Goal: Task Accomplishment & Management: Manage account settings

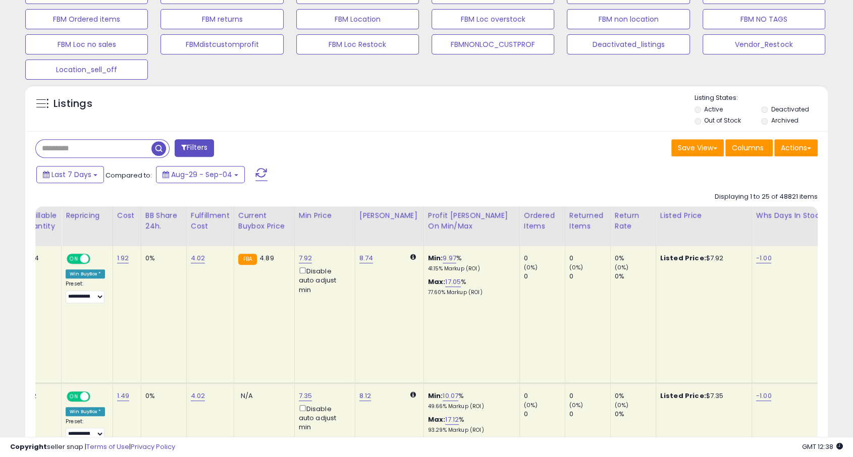
scroll to position [0, 238]
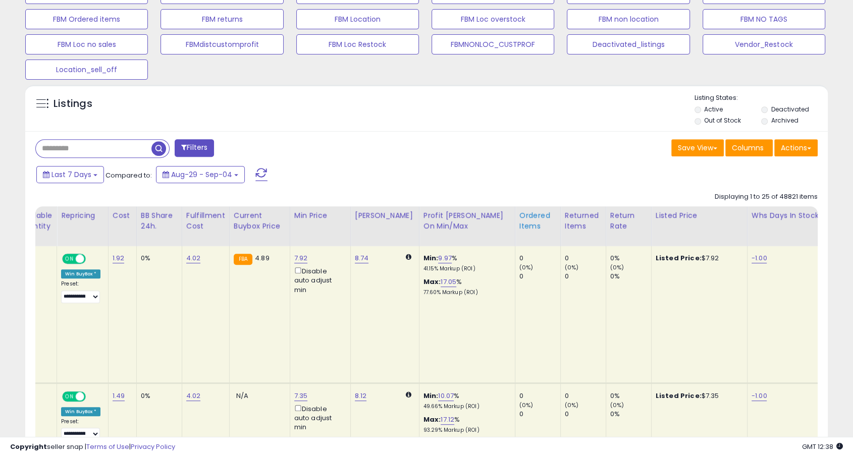
click at [520, 228] on div "Ordered Items" at bounding box center [538, 221] width 37 height 21
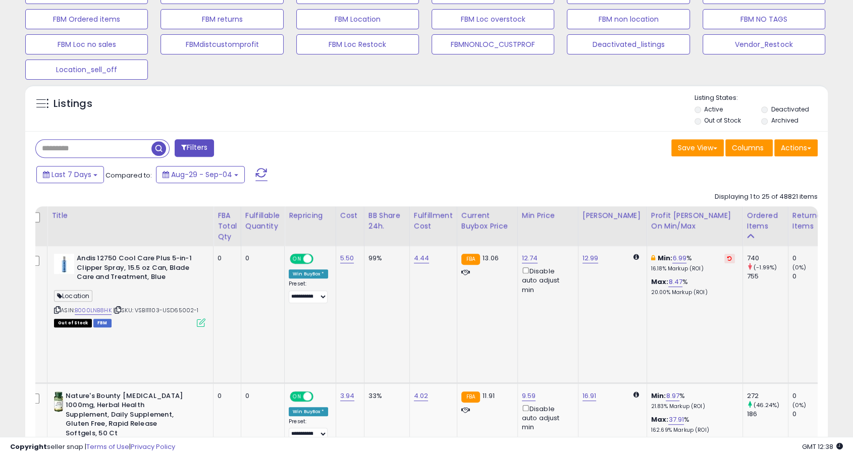
scroll to position [0, 0]
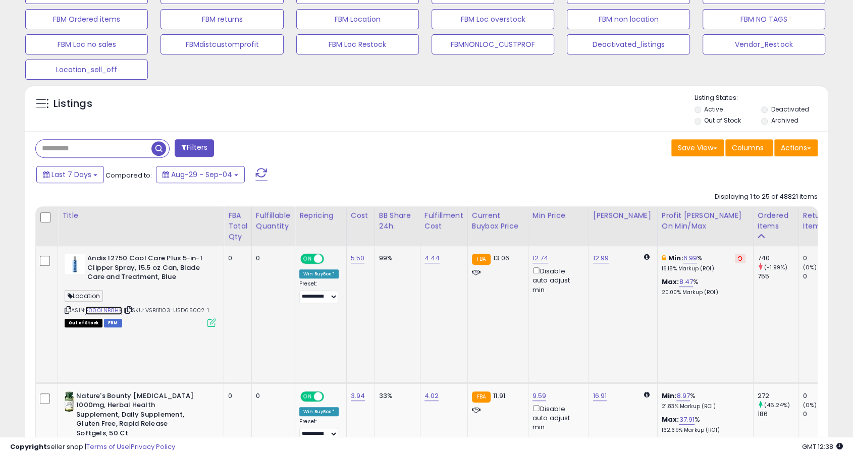
click at [112, 307] on link "B000LNB8HK" at bounding box center [103, 311] width 37 height 9
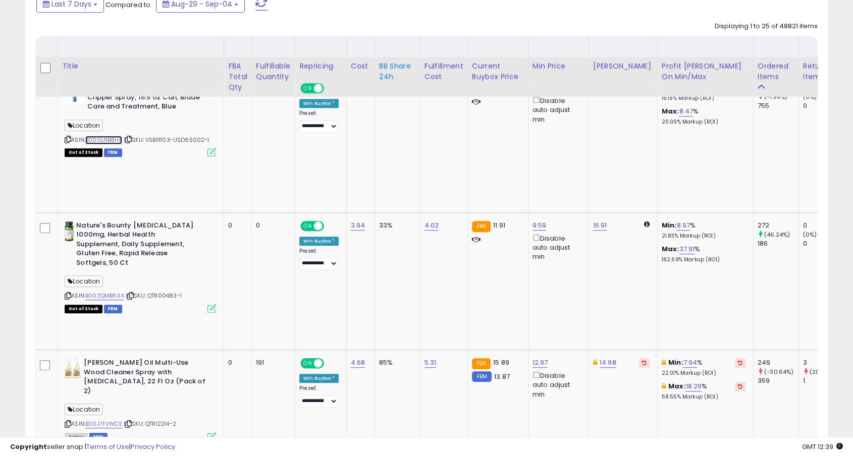
scroll to position [675, 0]
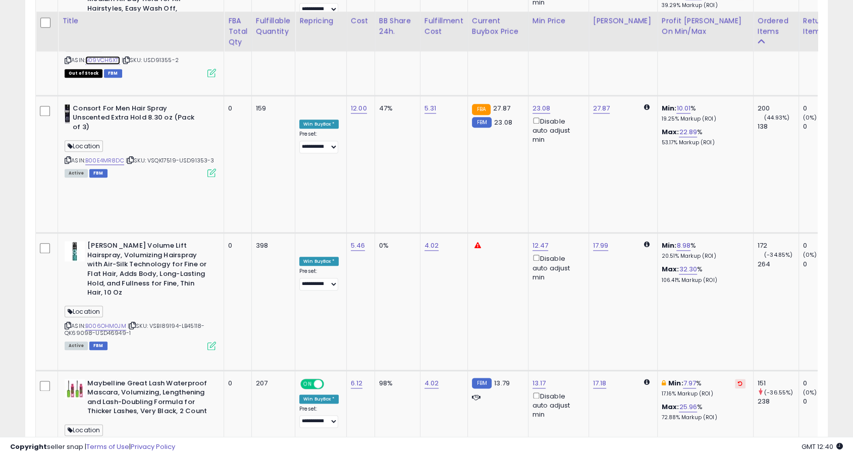
scroll to position [1097, 0]
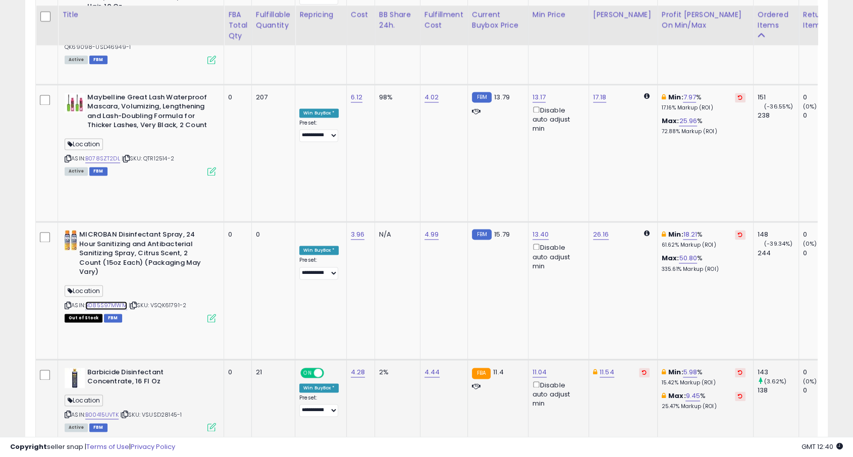
scroll to position [1378, 0]
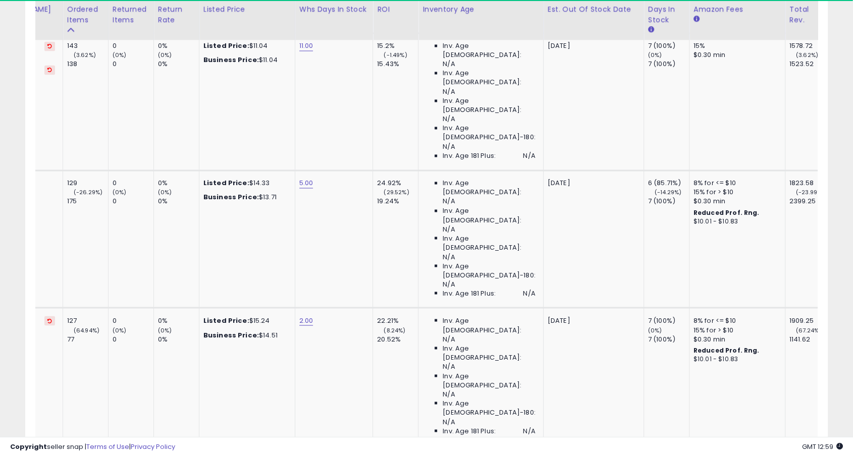
scroll to position [0, 0]
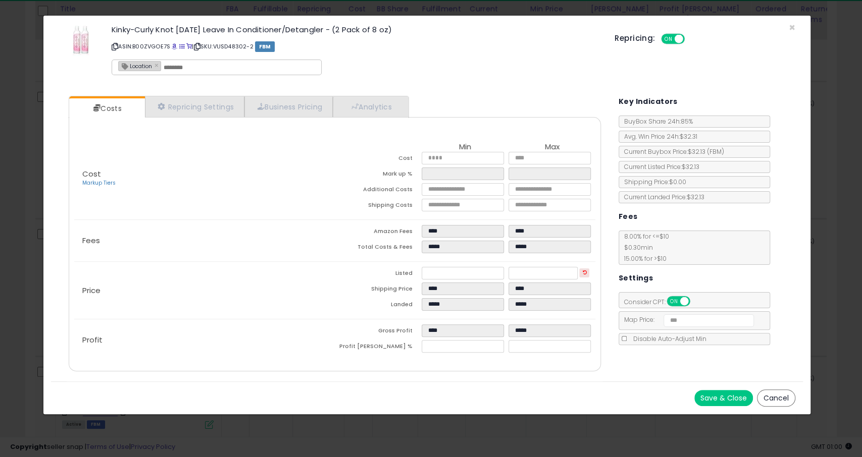
click at [12, 278] on div "× Close Kinky-Curly Knot [DATE] Leave In Conditioner/Detangler - (2 Pack of 8 o…" at bounding box center [431, 228] width 862 height 457
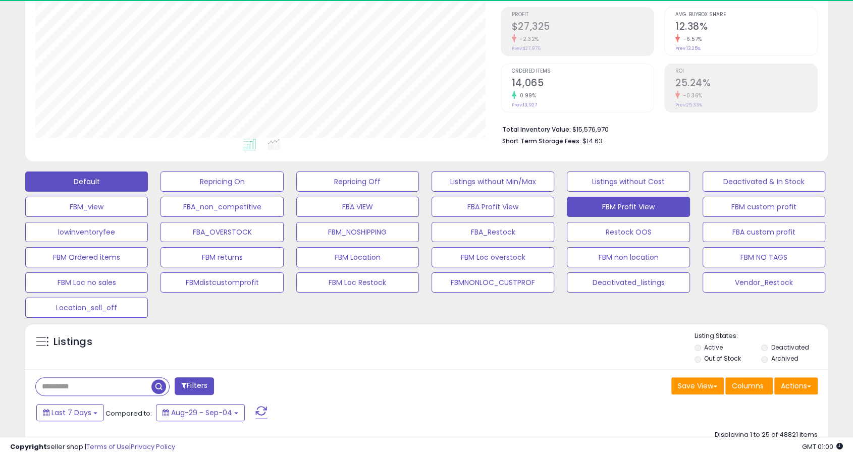
click at [649, 216] on button "FBM Profit View" at bounding box center [628, 207] width 123 height 20
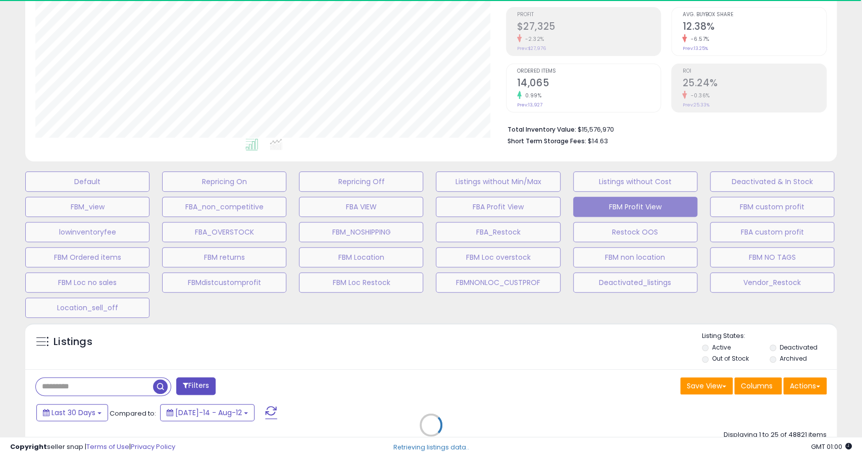
select select "**"
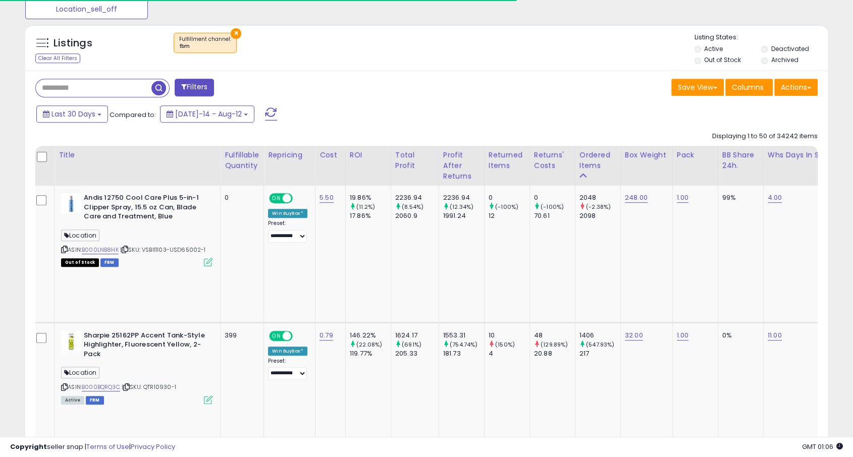
scroll to position [448, 0]
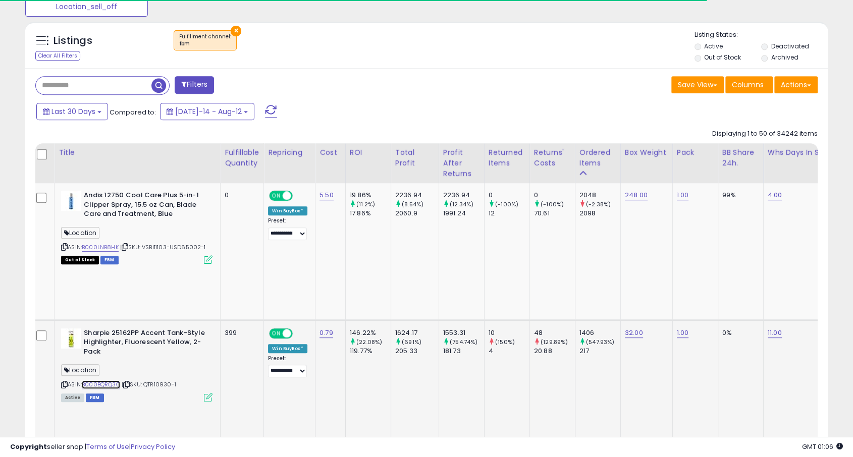
click at [115, 381] on link "B000BQRQ3C" at bounding box center [101, 385] width 38 height 9
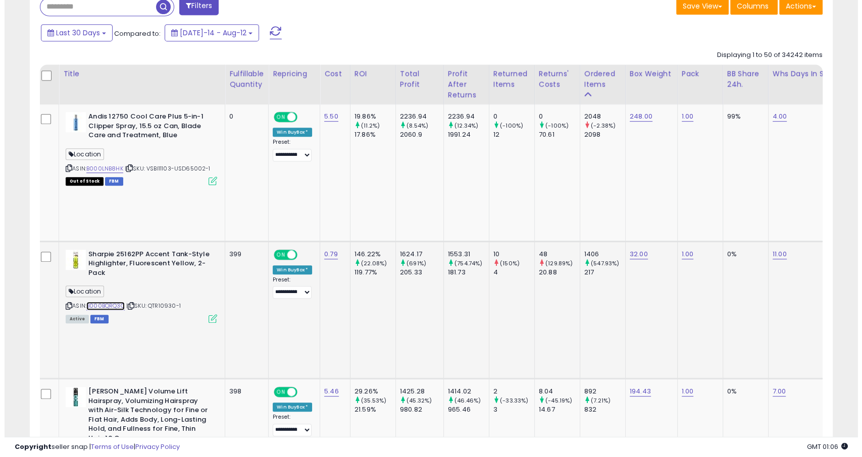
scroll to position [521, 0]
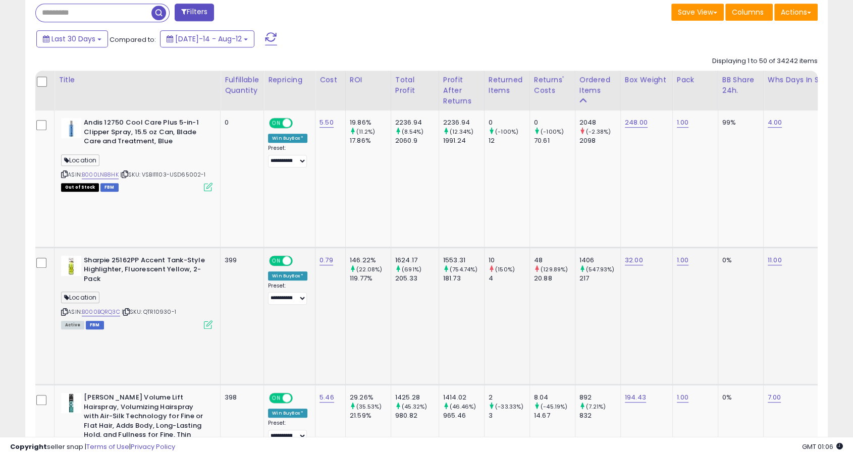
click at [209, 270] on div "ASIN: B000BQRQ3C | SKU: QTR10930-1 Active FBM" at bounding box center [136, 292] width 151 height 72
click at [206, 321] on icon at bounding box center [208, 325] width 9 height 9
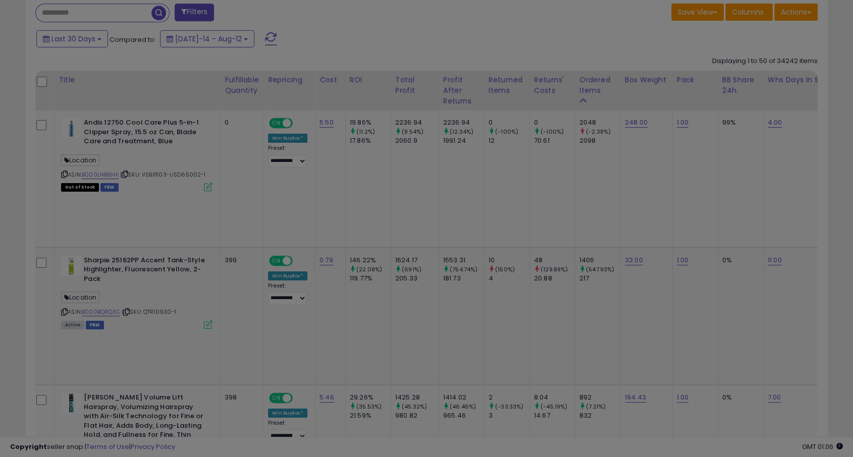
scroll to position [207, 470]
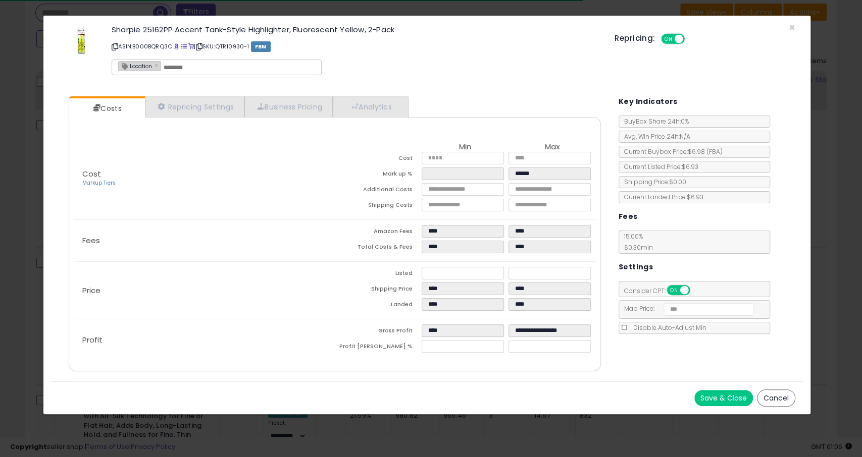
click at [12, 318] on div "× Close Sharpie 25162PP Accent Tank-Style Highlighter, Fluorescent Yellow, 2-Pa…" at bounding box center [431, 228] width 862 height 457
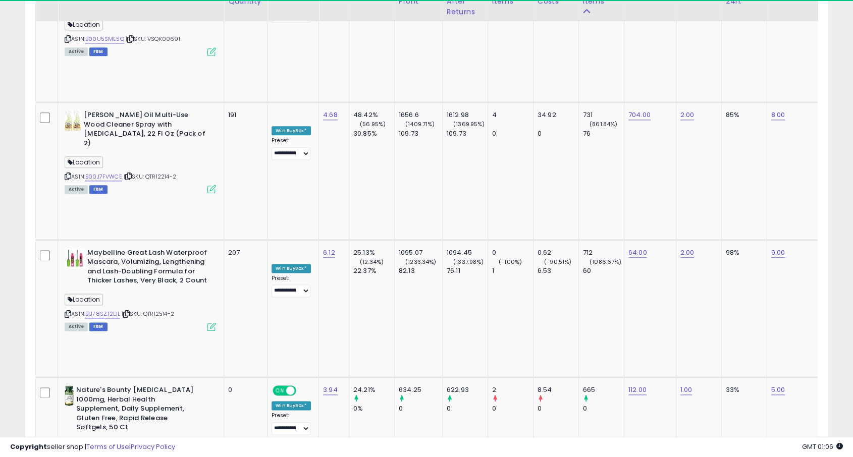
scroll to position [1197, 0]
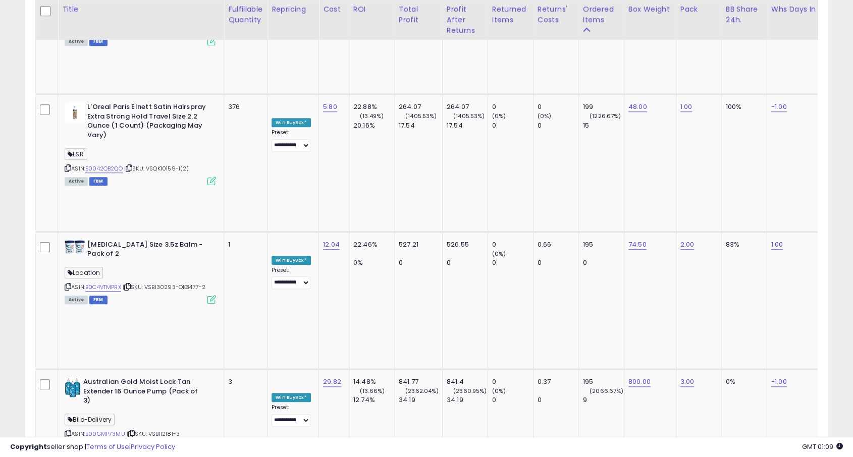
scroll to position [4865, 0]
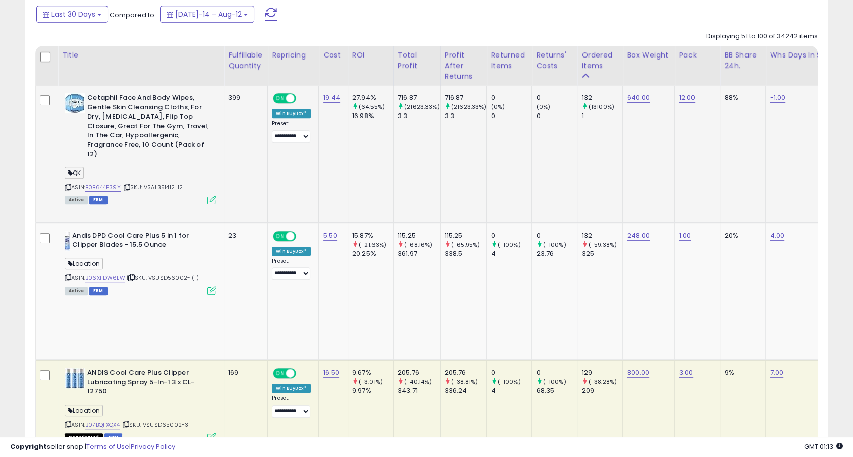
scroll to position [549, 0]
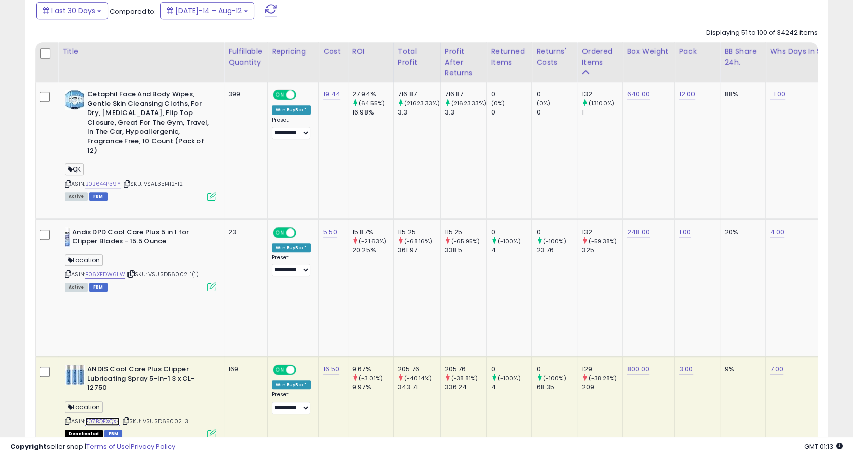
click at [116, 418] on link "B07BQFXQX4" at bounding box center [102, 422] width 34 height 9
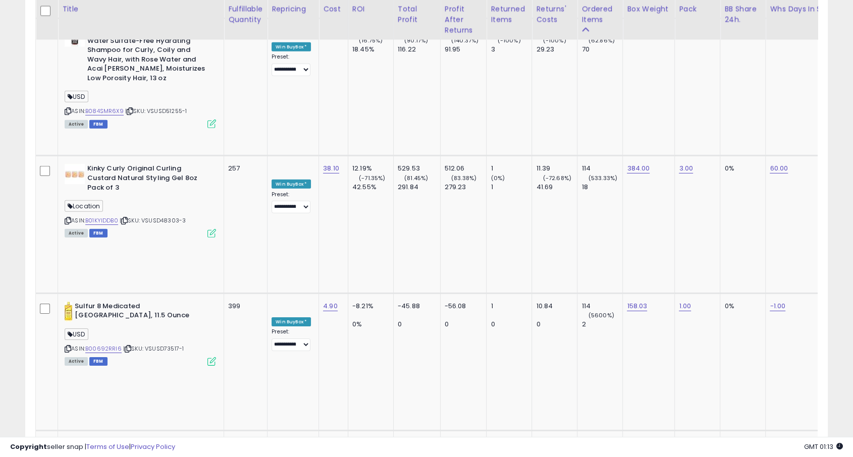
scroll to position [3186, 0]
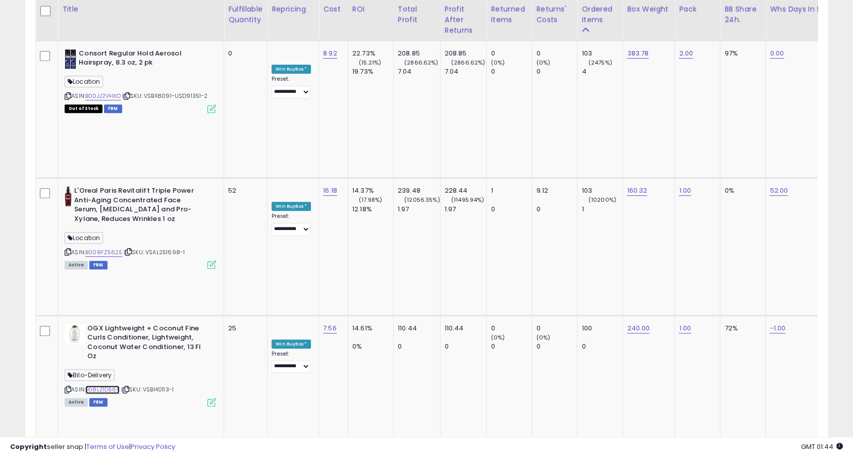
scroll to position [4766, 0]
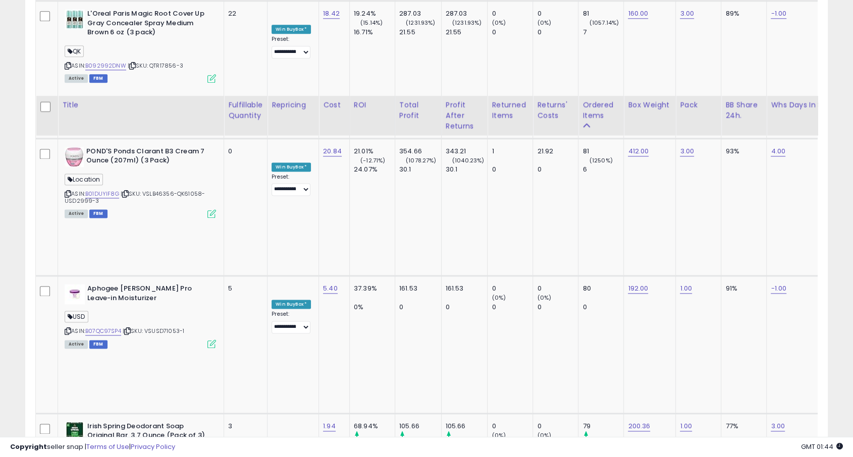
scroll to position [1421, 0]
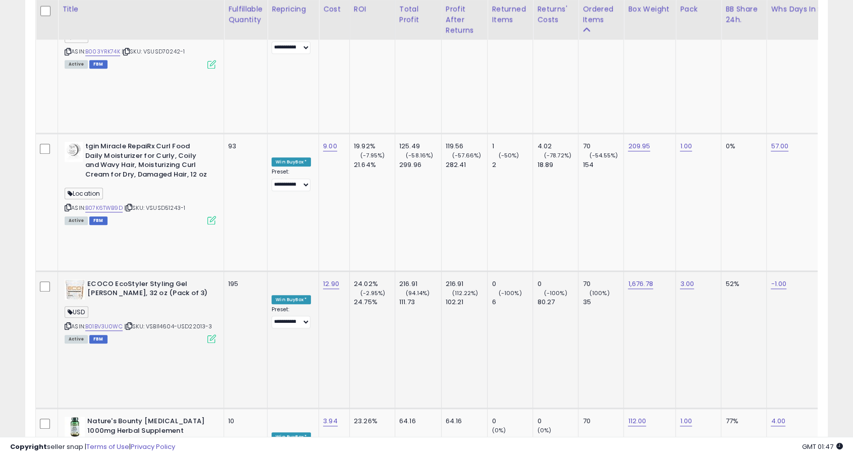
scroll to position [4693, 0]
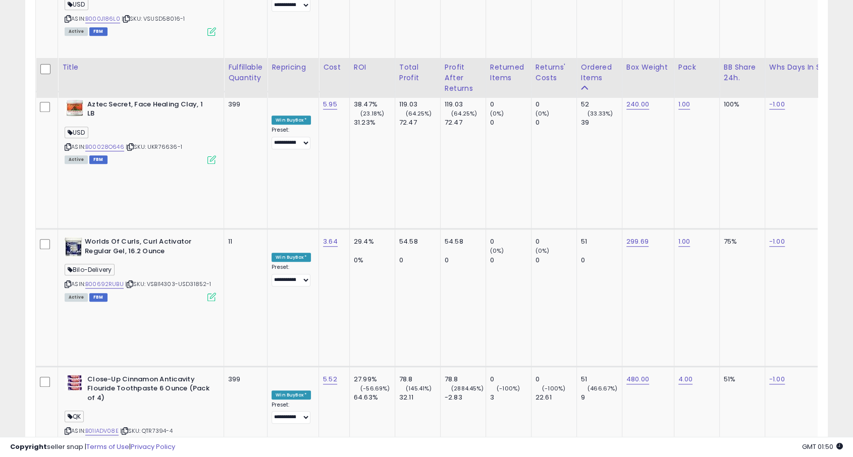
scroll to position [4586, 0]
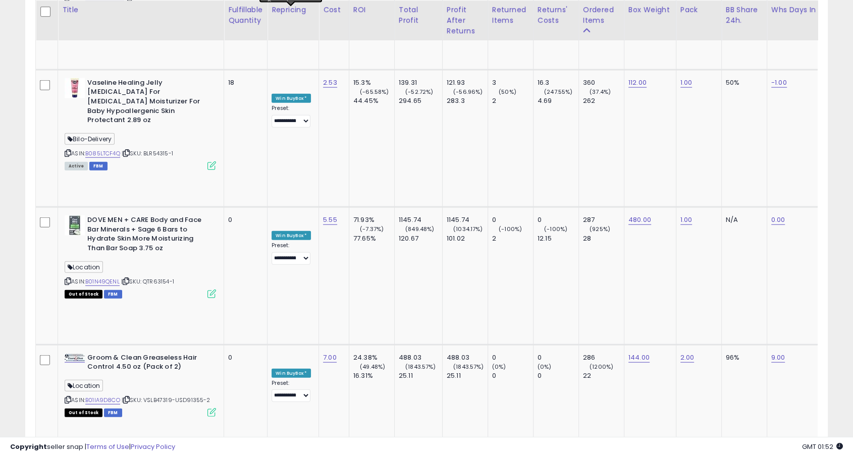
scroll to position [2350, 0]
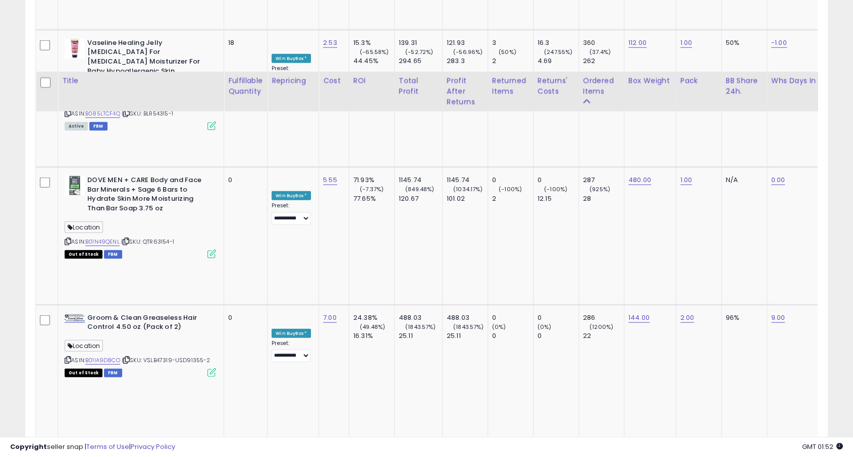
scroll to position [2461, 0]
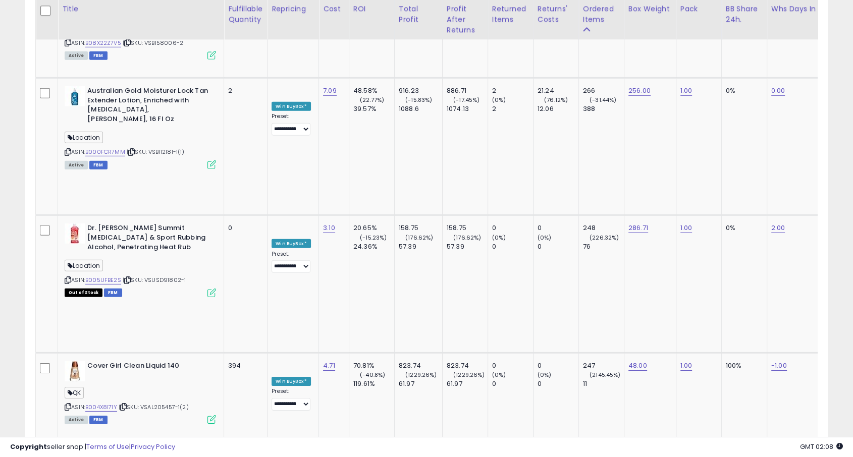
scroll to position [2840, 0]
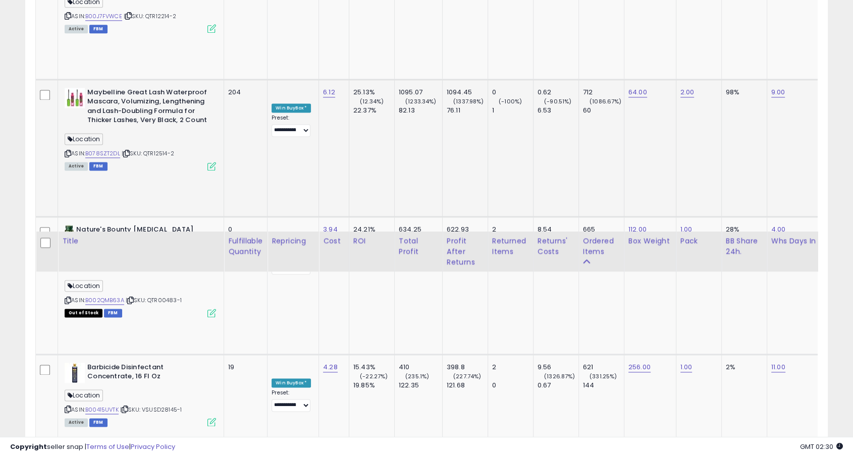
scroll to position [1609, 0]
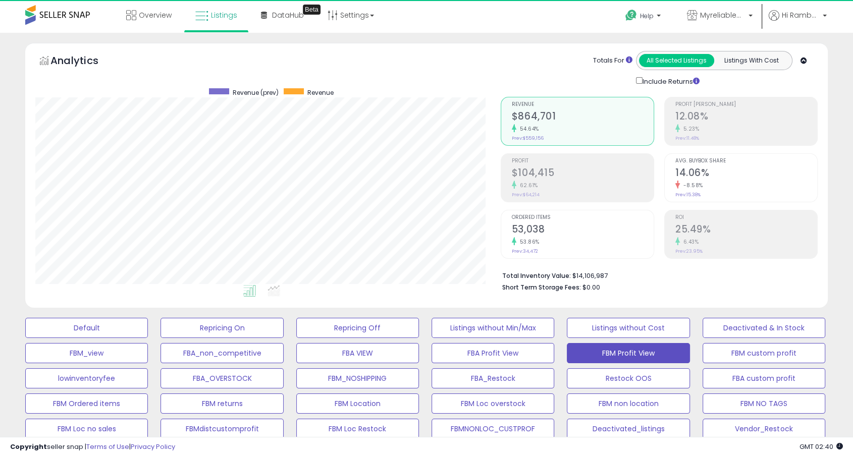
scroll to position [288, 0]
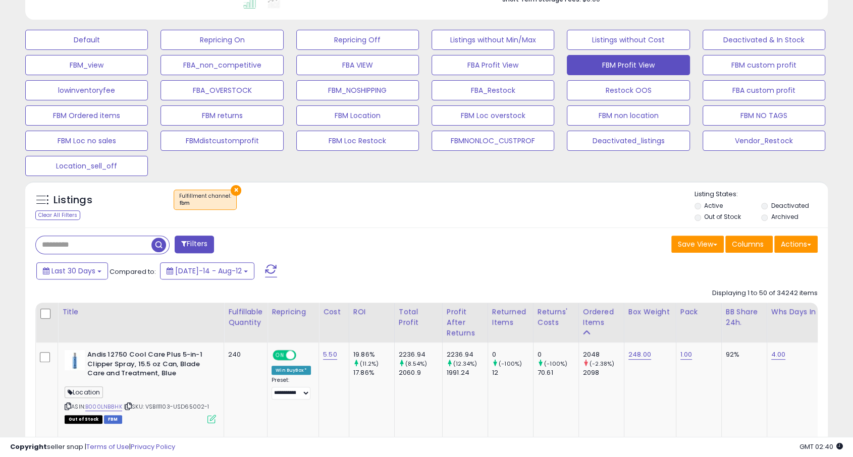
click at [80, 244] on input "text" at bounding box center [94, 245] width 116 height 18
type input "******"
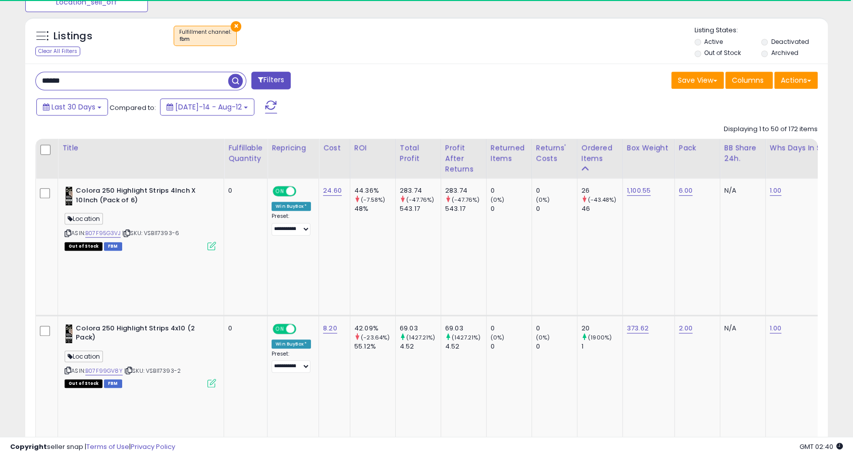
scroll to position [207, 465]
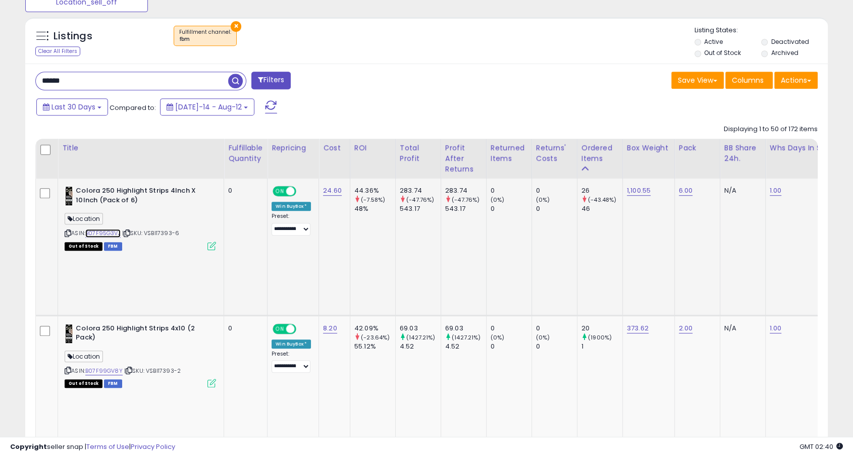
click at [117, 233] on link "B07F95G3VJ" at bounding box center [102, 233] width 35 height 9
click at [105, 232] on link "B07F95G3VJ" at bounding box center [102, 233] width 35 height 9
